Goal: Task Accomplishment & Management: Use online tool/utility

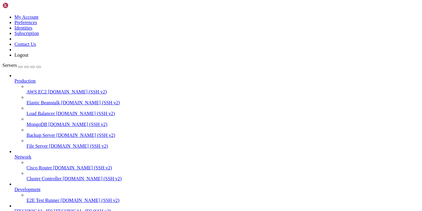
scroll to position [32, 0]
click at [54, 208] on span "[TECHNICAL_ID] (SSH v2)" at bounding box center [82, 210] width 57 height 5
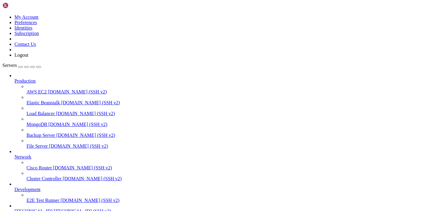
type input "/zmir"
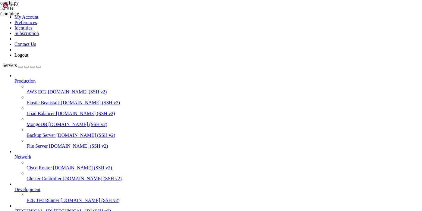
drag, startPoint x: 112, startPoint y: 85, endPoint x: 184, endPoint y: 85, distance: 71.4
type textarea "form = document.createElement('form');"
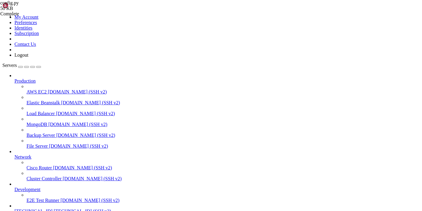
drag, startPoint x: 93, startPoint y: 159, endPoint x: 151, endPoint y: 155, distance: 58.6
type textarea "})(); </script>"
paste textarea
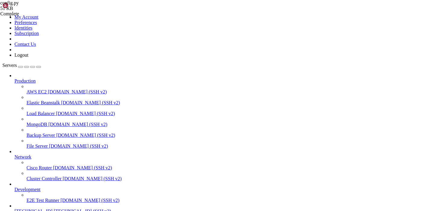
scroll to position [45, 0]
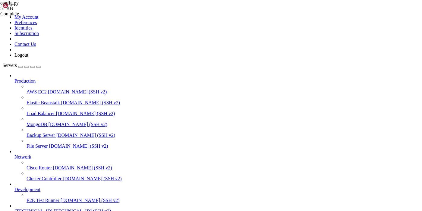
drag, startPoint x: 110, startPoint y: 101, endPoint x: 92, endPoint y: 125, distance: 30.3
type textarea "<script> (function () {"
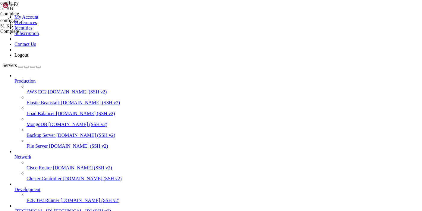
scroll to position [1567, 0]
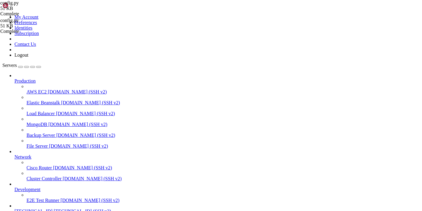
scroll to position [70, 0]
drag, startPoint x: 73, startPoint y: 418, endPoint x: 140, endPoint y: 416, distance: 67.2
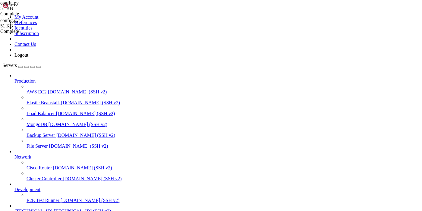
drag, startPoint x: 74, startPoint y: 417, endPoint x: 226, endPoint y: 418, distance: 152.4
drag, startPoint x: 5, startPoint y: 421, endPoint x: 185, endPoint y: 490, distance: 192.8
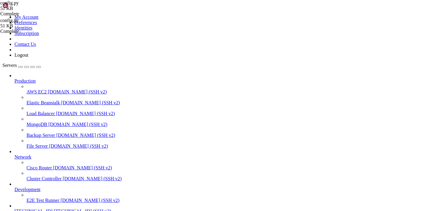
type textarea "# [DOMAIN_NAME] 和它的所有子站都被自动地加入到了这个反向代理镜像中."
type input "s,tre"
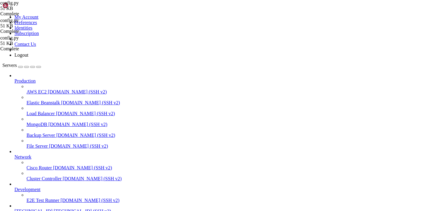
type textarea "enable_stream_content_transfer = False"
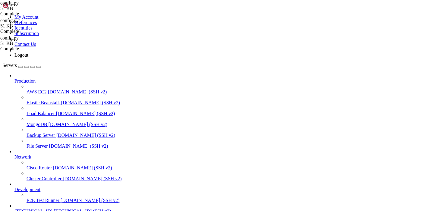
drag, startPoint x: 74, startPoint y: 408, endPoint x: 233, endPoint y: 406, distance: 159.4
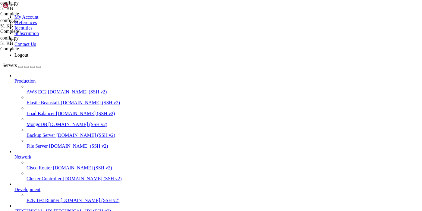
scroll to position [105, 0]
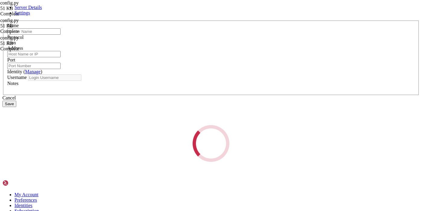
type input "[TECHNICAL_ID]"
type input "22"
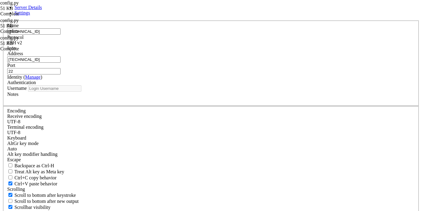
type input "root"
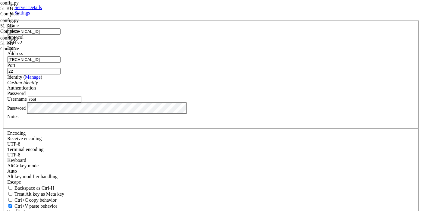
click at [61, 35] on input "[TECHNICAL_ID]" at bounding box center [33, 31] width 53 height 6
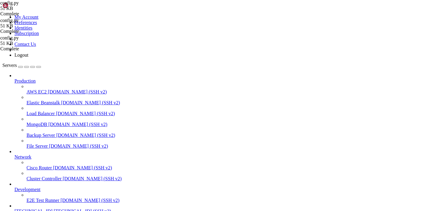
drag, startPoint x: 74, startPoint y: 367, endPoint x: 228, endPoint y: 365, distance: 153.6
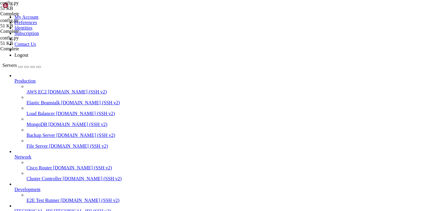
drag, startPoint x: 73, startPoint y: 368, endPoint x: 231, endPoint y: 366, distance: 157.8
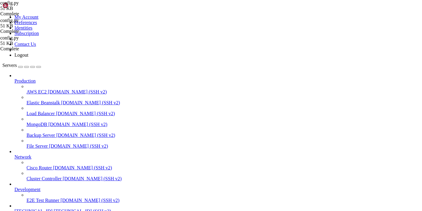
copy x-row "="
drag, startPoint x: 83, startPoint y: 397, endPoint x: 227, endPoint y: 395, distance: 143.7
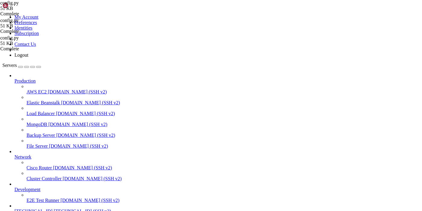
drag, startPoint x: 74, startPoint y: 412, endPoint x: 230, endPoint y: 411, distance: 155.7
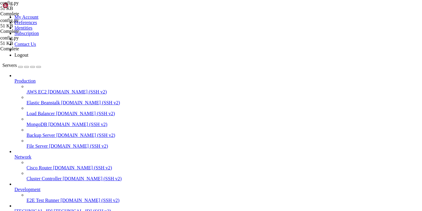
drag, startPoint x: 73, startPoint y: 477, endPoint x: 230, endPoint y: 476, distance: 156.9
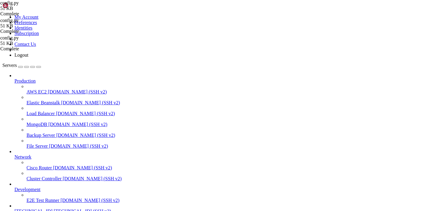
scroll to position [3296, 0]
drag, startPoint x: 74, startPoint y: 422, endPoint x: 234, endPoint y: 420, distance: 160.5
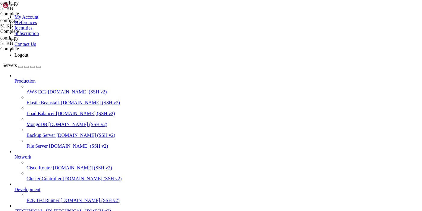
drag, startPoint x: 73, startPoint y: 416, endPoint x: 234, endPoint y: 415, distance: 160.5
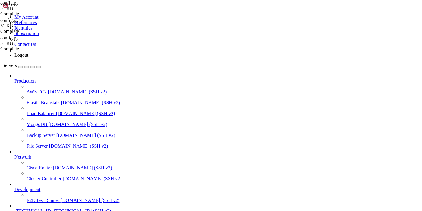
scroll to position [3521, 0]
drag, startPoint x: 73, startPoint y: 408, endPoint x: 235, endPoint y: 406, distance: 161.7
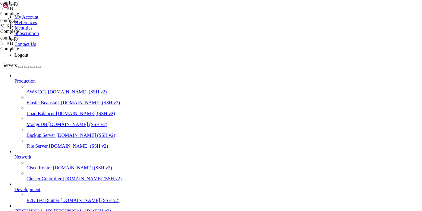
drag, startPoint x: 73, startPoint y: 473, endPoint x: 237, endPoint y: 471, distance: 163.3
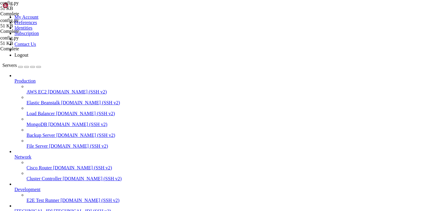
drag, startPoint x: 73, startPoint y: 423, endPoint x: 233, endPoint y: 422, distance: 159.6
